Goal: Transaction & Acquisition: Purchase product/service

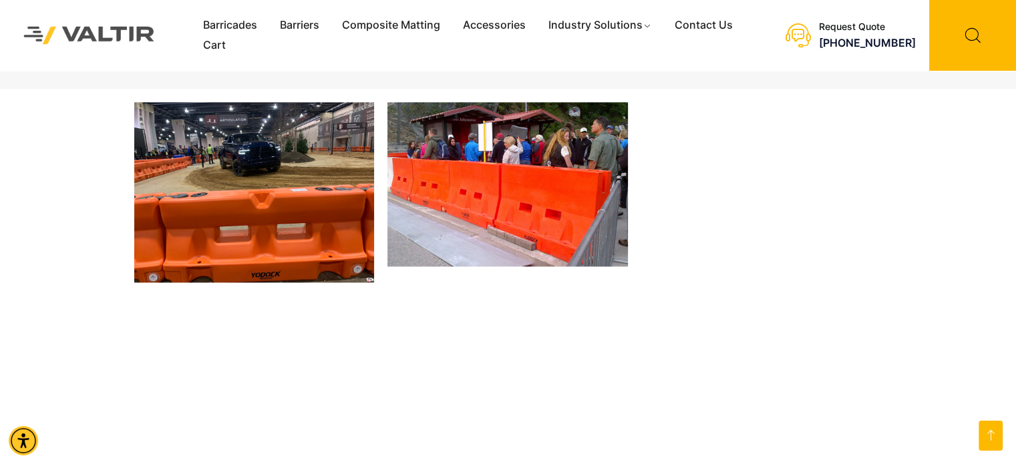
scroll to position [1470, 0]
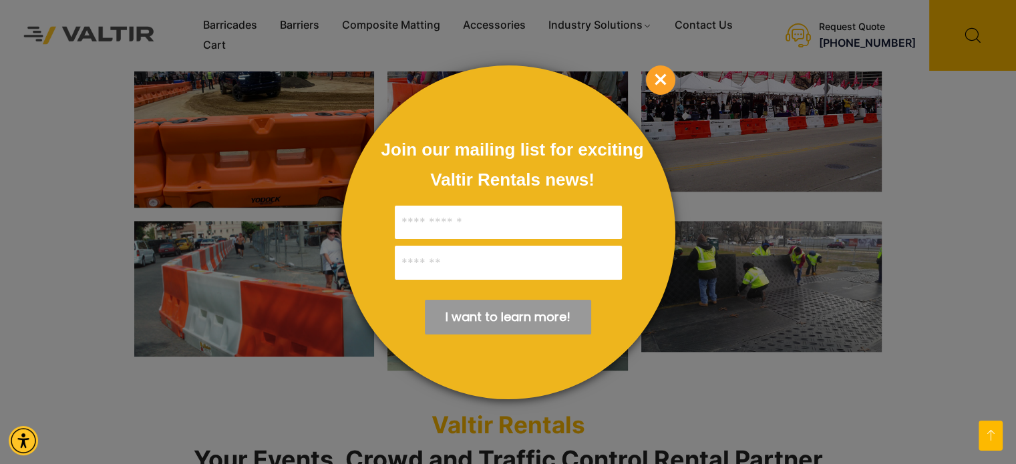
click at [663, 77] on span "×" at bounding box center [660, 79] width 29 height 29
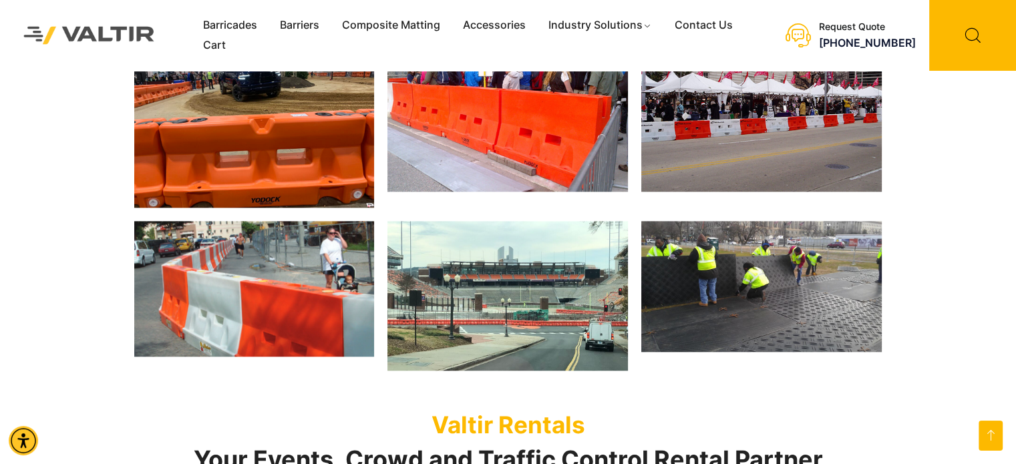
click at [762, 273] on img at bounding box center [761, 286] width 240 height 131
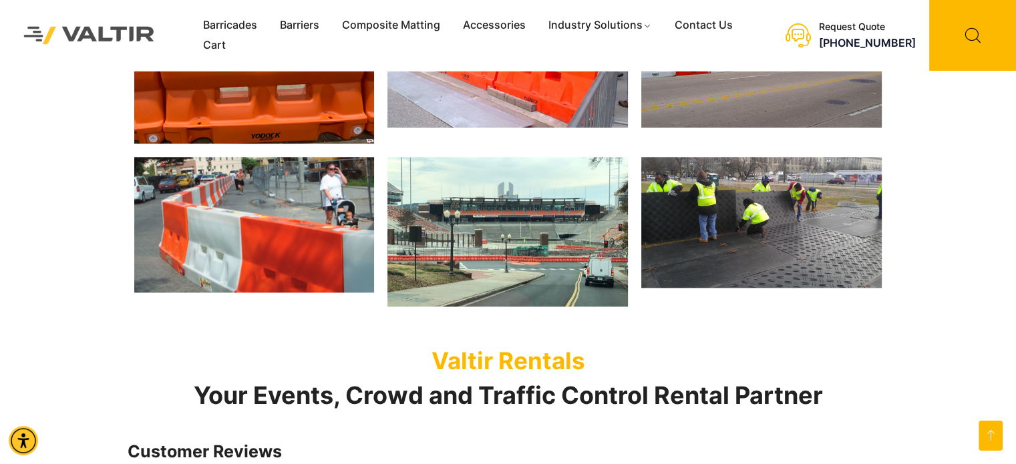
scroll to position [1603, 0]
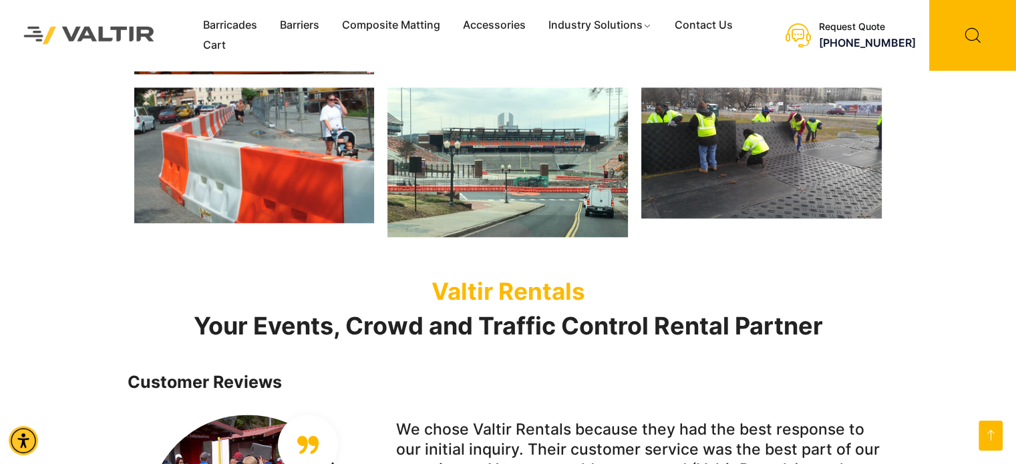
click at [724, 157] on img at bounding box center [761, 153] width 240 height 131
click at [743, 173] on img at bounding box center [761, 153] width 240 height 131
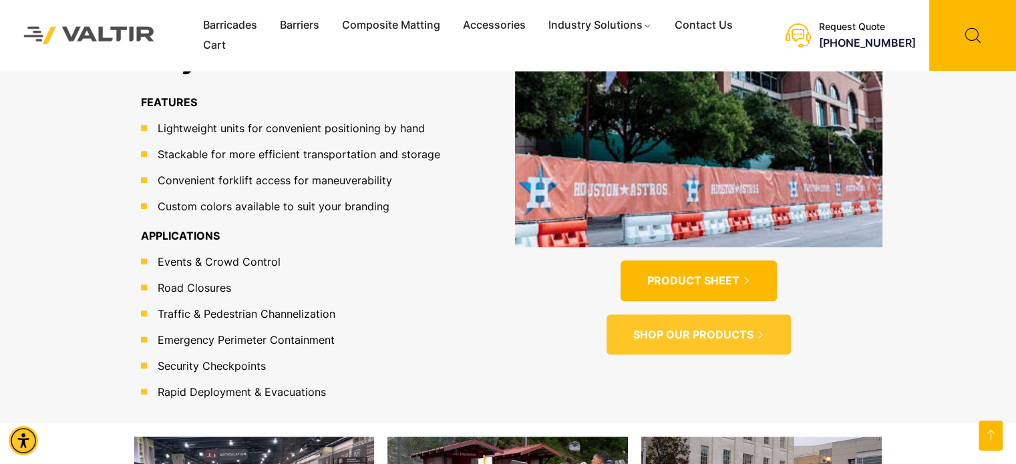
scroll to position [1069, 0]
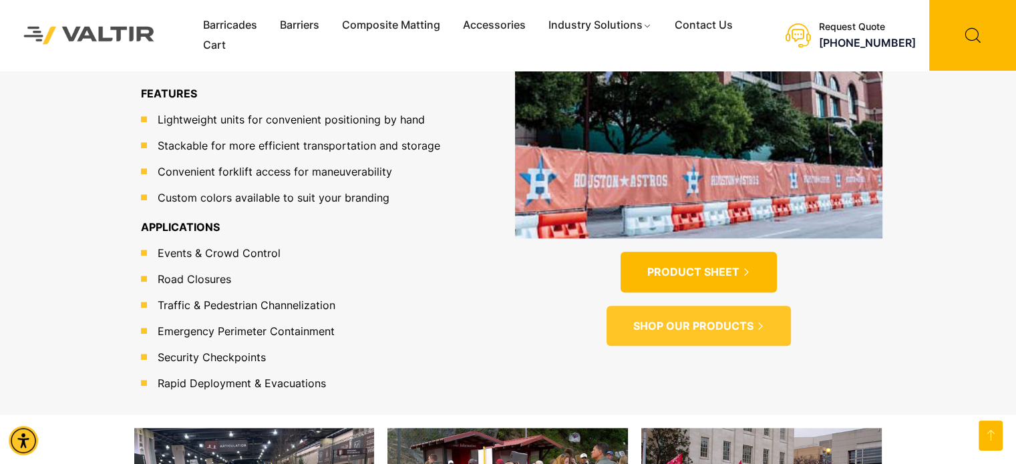
click at [743, 269] on icon at bounding box center [746, 272] width 7 height 7
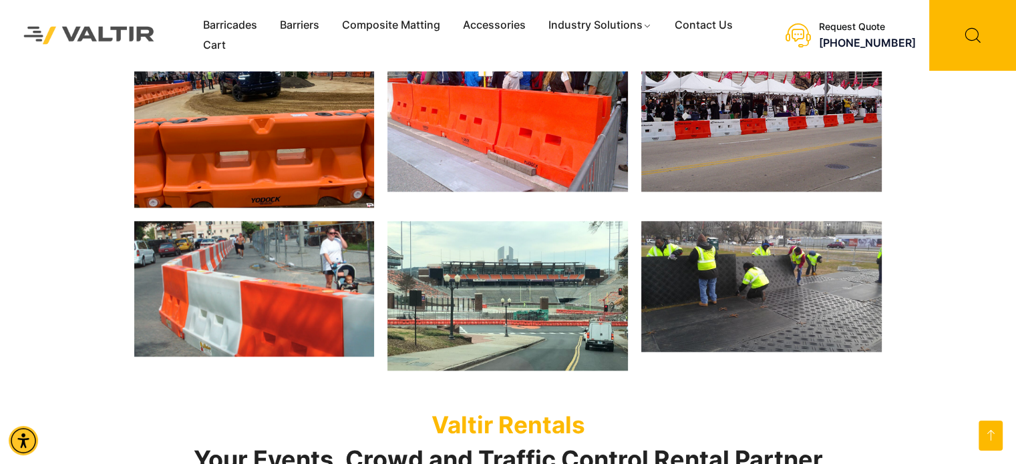
click at [735, 236] on img at bounding box center [761, 286] width 240 height 131
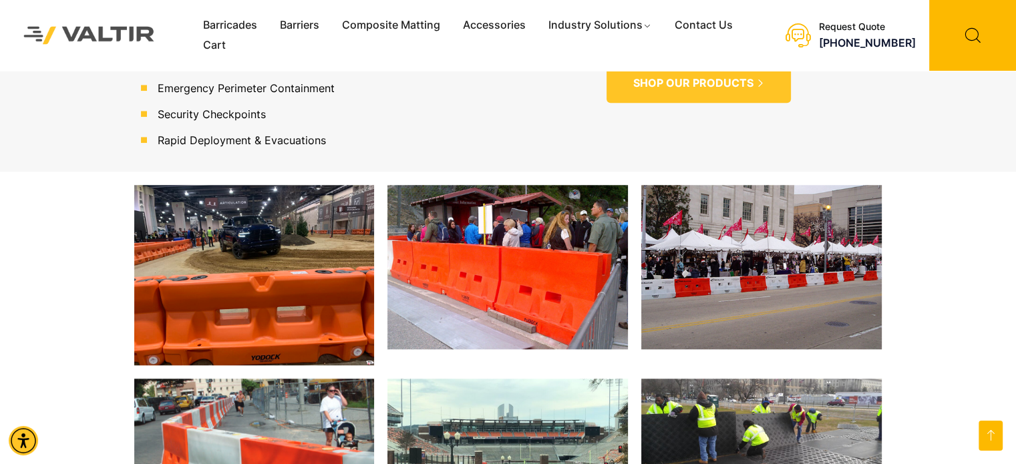
scroll to position [1136, 0]
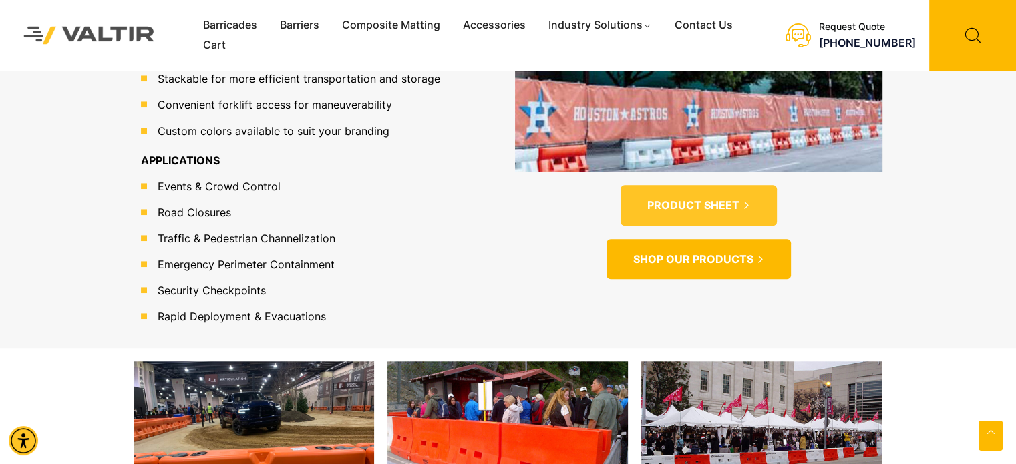
click at [735, 253] on span "SHOP OUR PRODUCTS" at bounding box center [693, 260] width 120 height 14
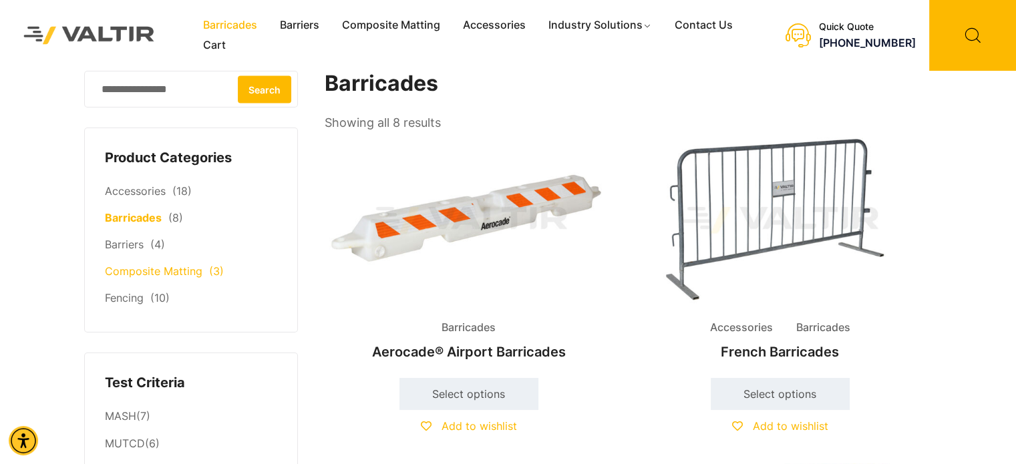
click at [183, 271] on link "Composite Matting" at bounding box center [154, 271] width 98 height 13
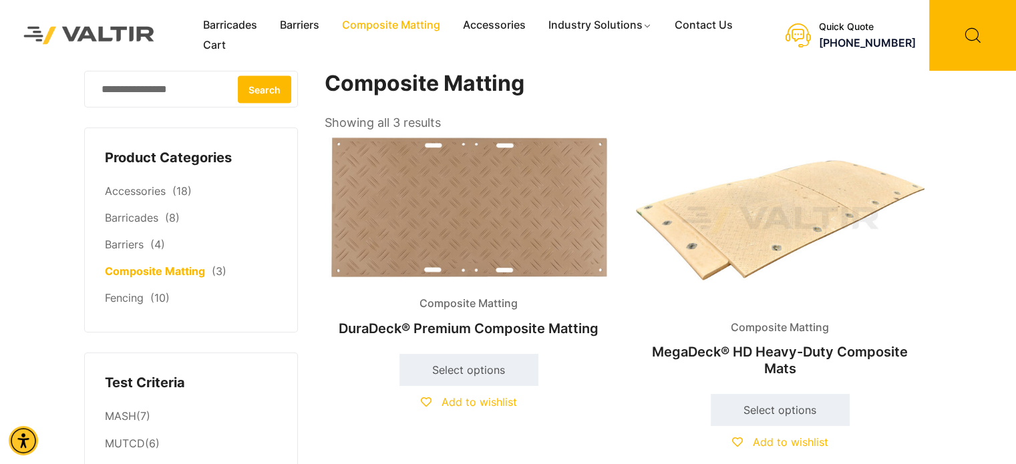
click at [534, 206] on img at bounding box center [469, 209] width 289 height 150
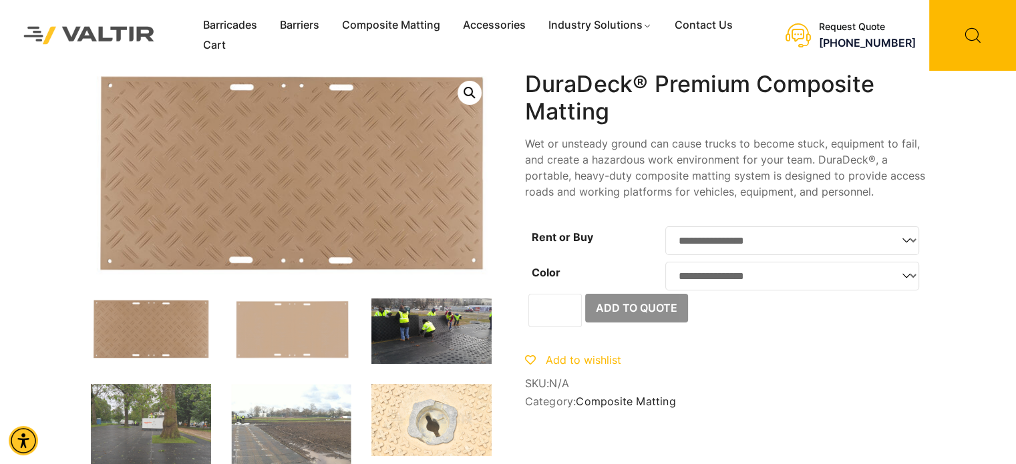
click at [464, 331] on img at bounding box center [431, 331] width 120 height 65
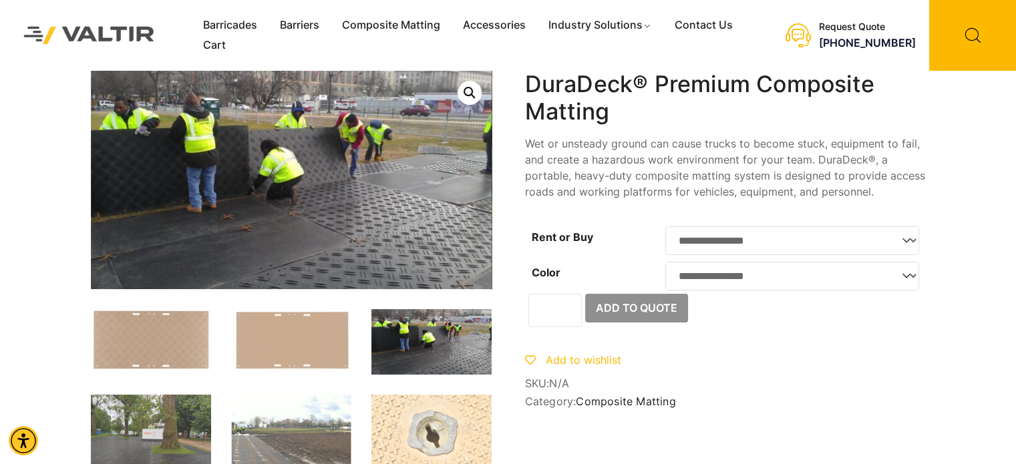
click at [813, 251] on select "**********" at bounding box center [792, 240] width 254 height 29
click at [862, 359] on div "Add to wishlist" at bounding box center [725, 361] width 401 height 20
click at [870, 288] on select "**********" at bounding box center [792, 276] width 254 height 29
click at [838, 390] on span "SKU: N/A" at bounding box center [725, 383] width 401 height 13
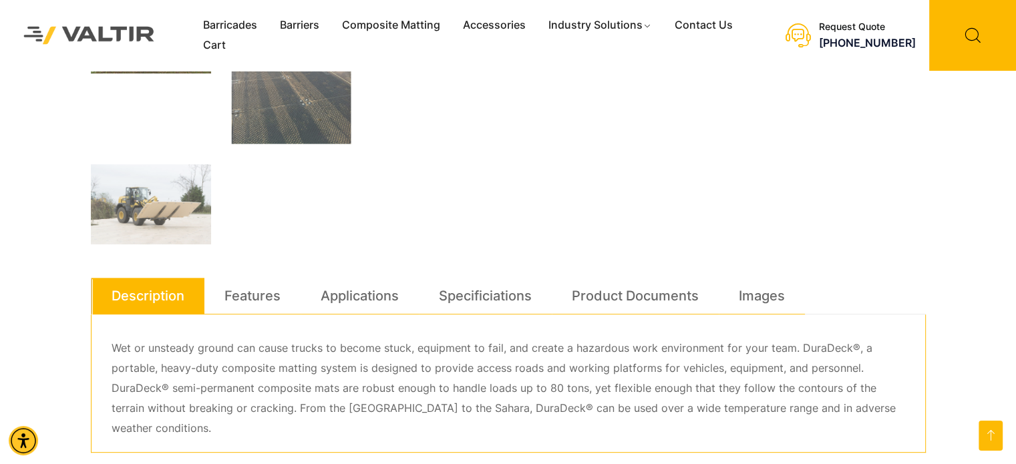
scroll to position [401, 0]
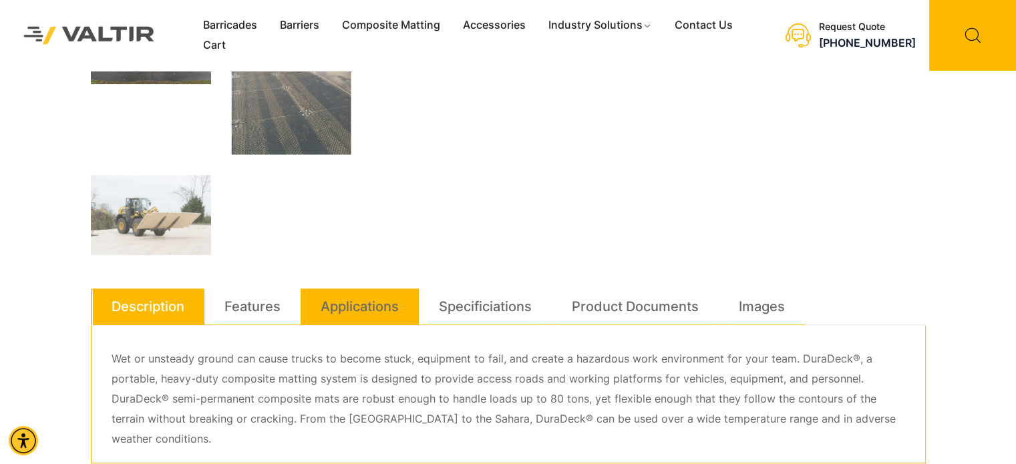
click at [395, 303] on link "Applications" at bounding box center [360, 307] width 78 height 36
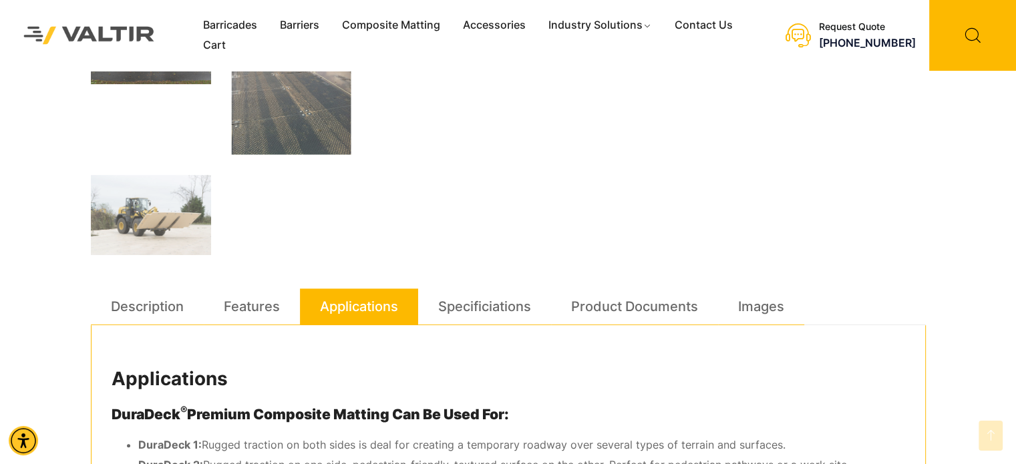
scroll to position [534, 0]
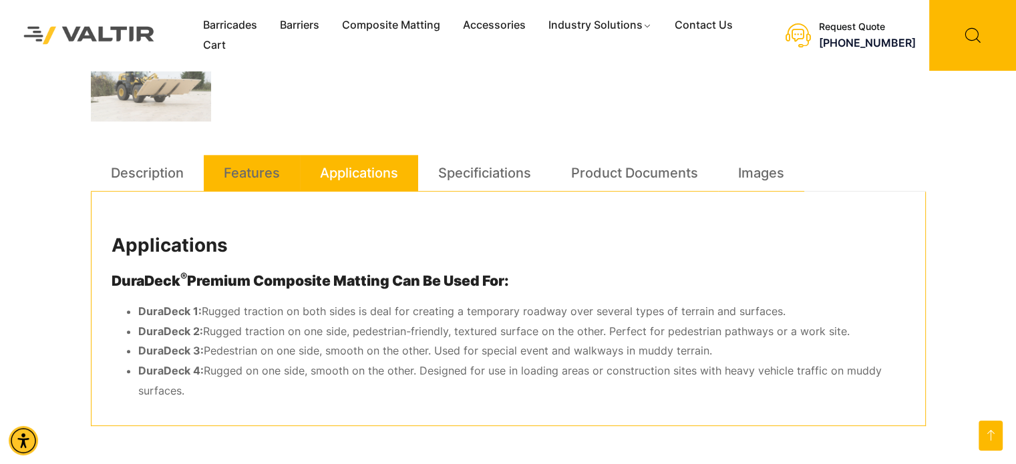
click at [251, 172] on link "Features" at bounding box center [252, 173] width 56 height 36
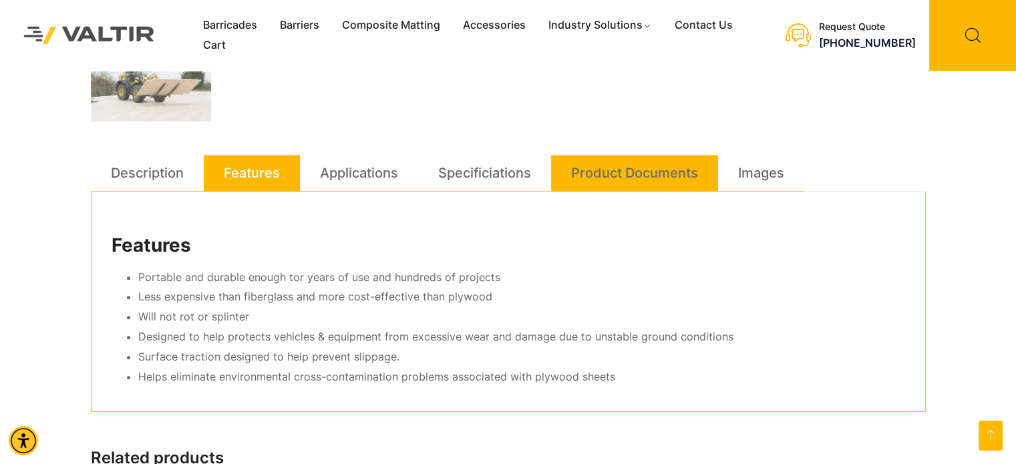
click at [603, 168] on link "Product Documents" at bounding box center [634, 173] width 127 height 36
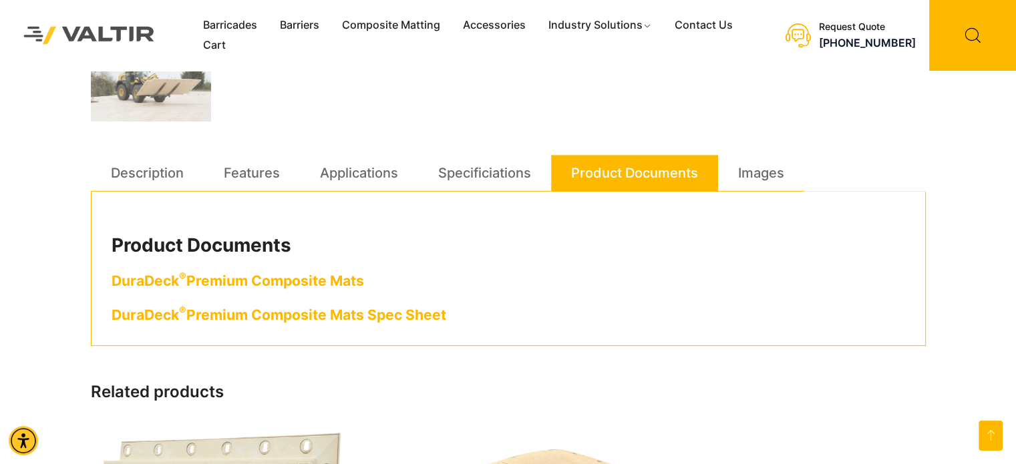
click at [344, 280] on link "DuraDeck ® Premium Composite Mats" at bounding box center [238, 281] width 253 height 17
